Goal: Obtain resource: Obtain resource

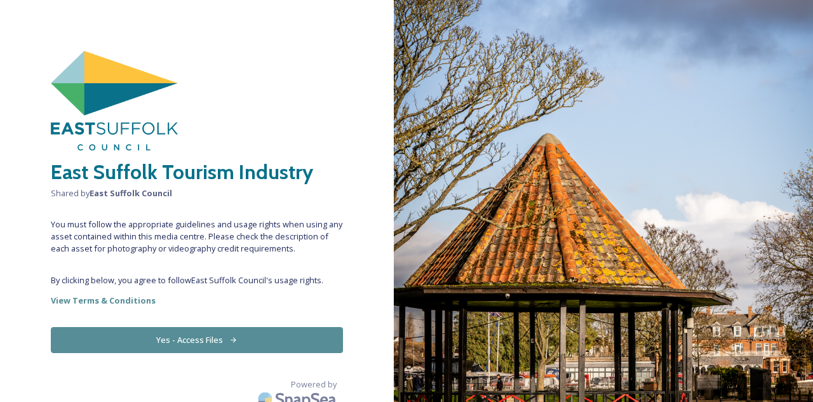
click at [198, 341] on button "Yes - Access Files" at bounding box center [197, 340] width 292 height 26
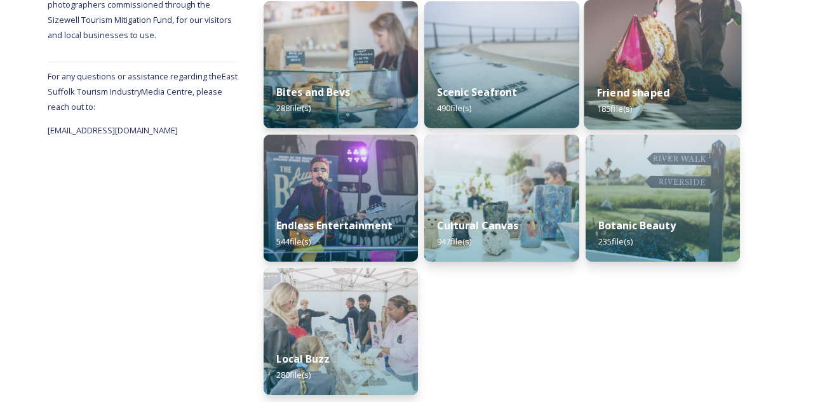
scroll to position [208, 0]
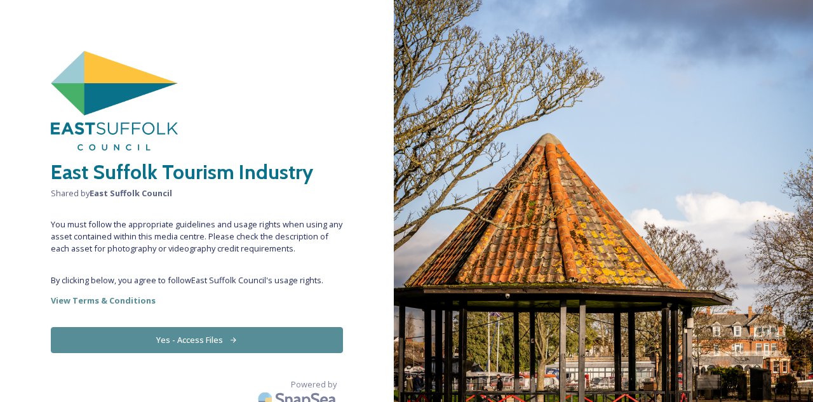
scroll to position [11, 0]
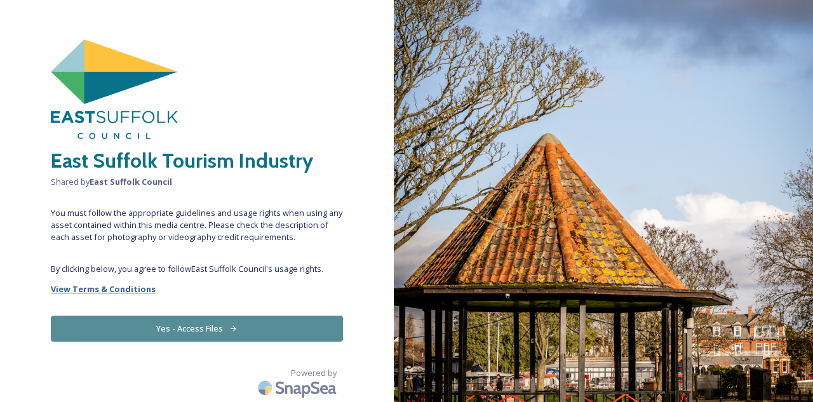
click at [116, 290] on strong "View Terms & Conditions" at bounding box center [103, 288] width 105 height 11
click at [562, 247] on img at bounding box center [603, 201] width 419 height 402
